Goal: Check status: Check status

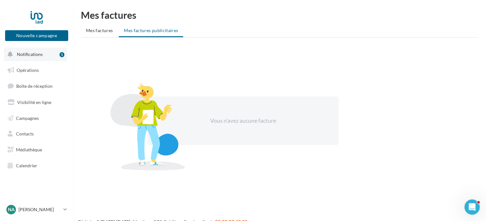
click at [40, 56] on span "Notifications" at bounding box center [30, 54] width 26 height 5
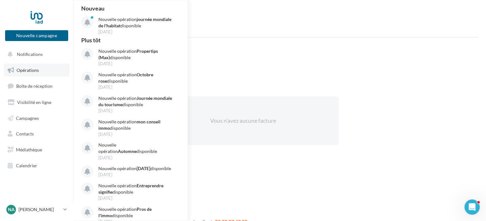
click at [41, 75] on link "Opérations" at bounding box center [37, 70] width 66 height 13
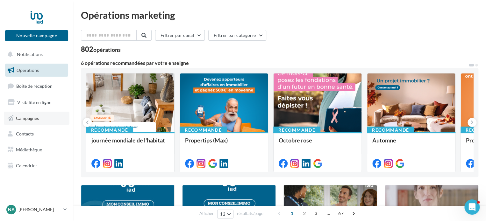
click at [47, 121] on link "Campagnes" at bounding box center [37, 118] width 66 height 13
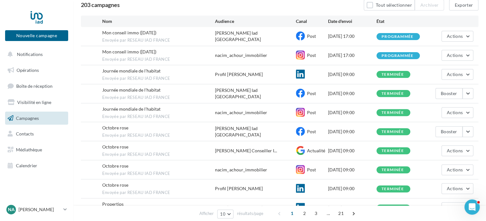
scroll to position [64, 0]
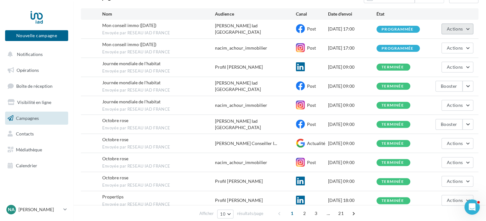
click at [470, 26] on button "Actions" at bounding box center [457, 29] width 32 height 11
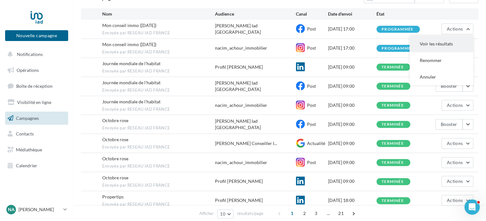
click at [438, 43] on button "Voir les résultats" at bounding box center [441, 44] width 64 height 17
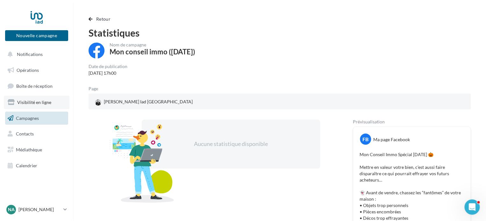
click at [31, 99] on link "Visibilité en ligne" at bounding box center [37, 102] width 66 height 13
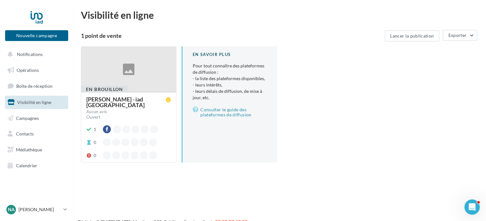
click at [321, 62] on div "En brouillon Nacim ACHOUR - iad France Aucun avis Ouvert 1 0 0 En savoir plus P…" at bounding box center [282, 109] width 402 height 126
click at [108, 36] on div "1 point de vente" at bounding box center [231, 36] width 301 height 6
click at [118, 58] on div at bounding box center [128, 69] width 95 height 45
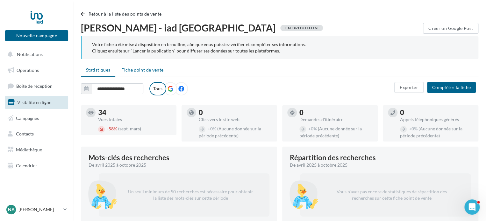
click at [143, 74] on li "Fiche point de vente" at bounding box center [142, 69] width 52 height 11
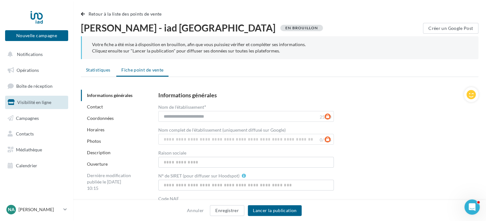
click at [99, 70] on span "Statistiques" at bounding box center [98, 69] width 24 height 5
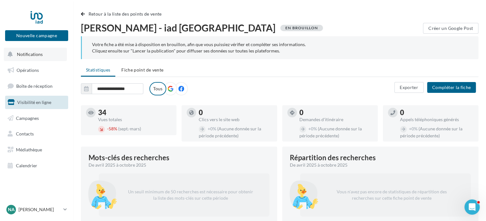
click at [33, 56] on span "Notifications" at bounding box center [30, 54] width 26 height 5
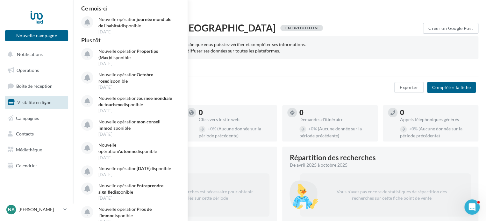
click at [276, 26] on div "Nacim ACHOUR - iad France En brouillon" at bounding box center [252, 28] width 342 height 11
